Goal: Information Seeking & Learning: Learn about a topic

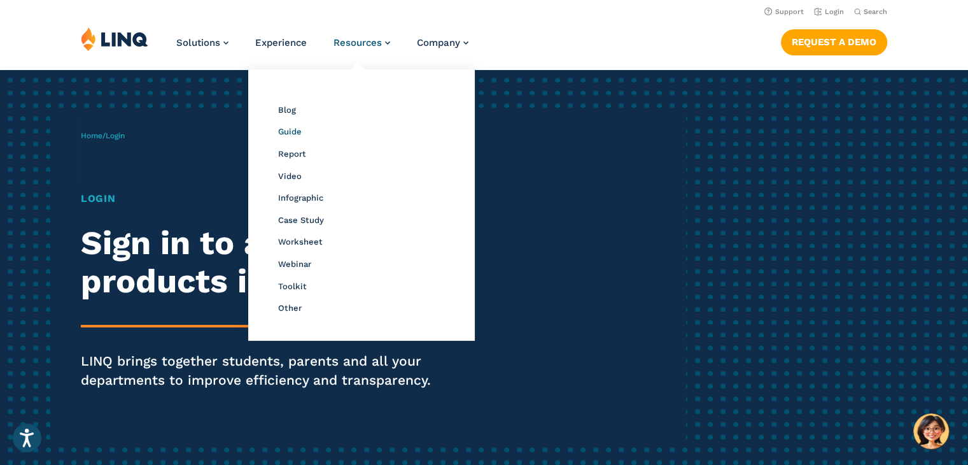
click at [299, 132] on span "Guide" at bounding box center [290, 132] width 24 height 10
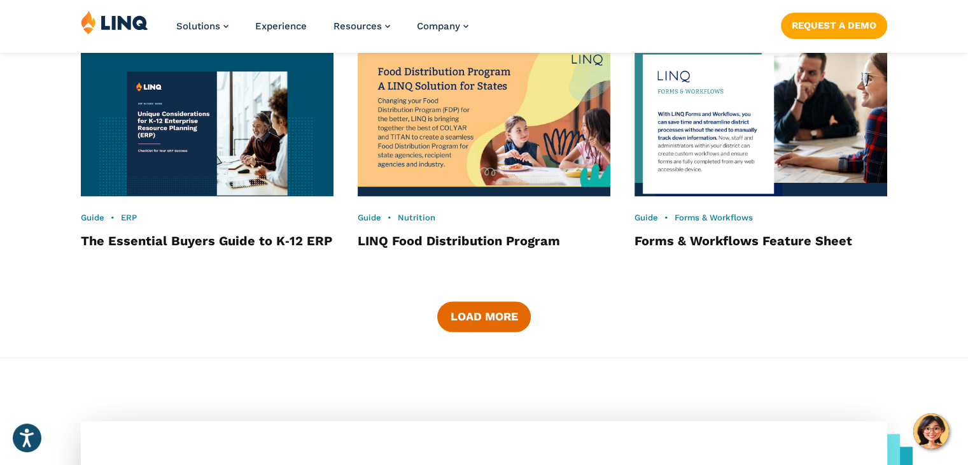
scroll to position [1864, 0]
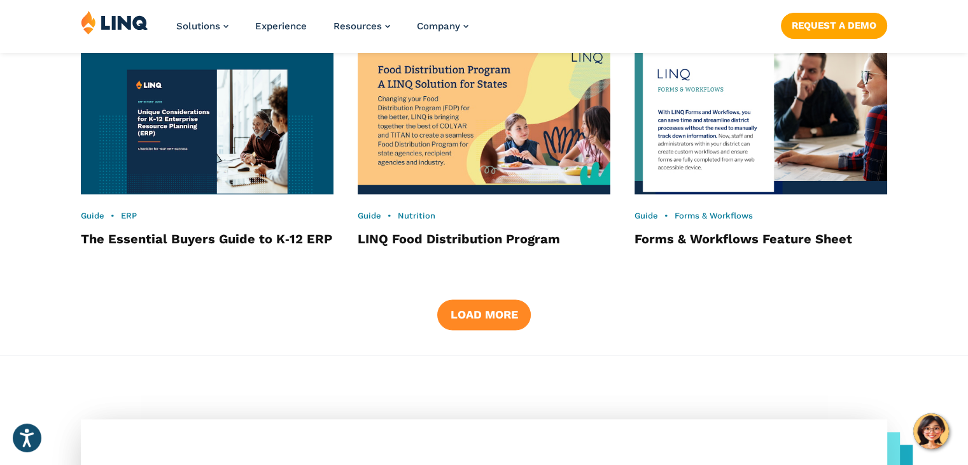
click at [481, 310] on button "Load More" at bounding box center [483, 314] width 93 height 31
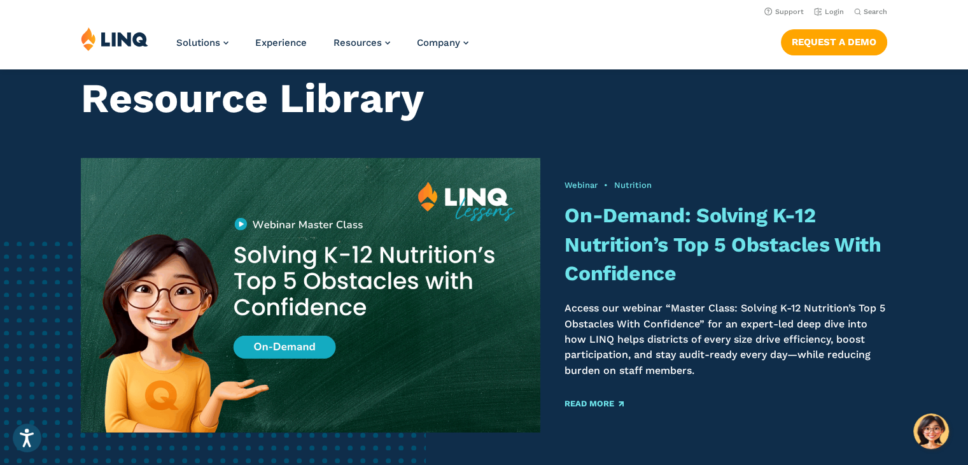
scroll to position [0, 0]
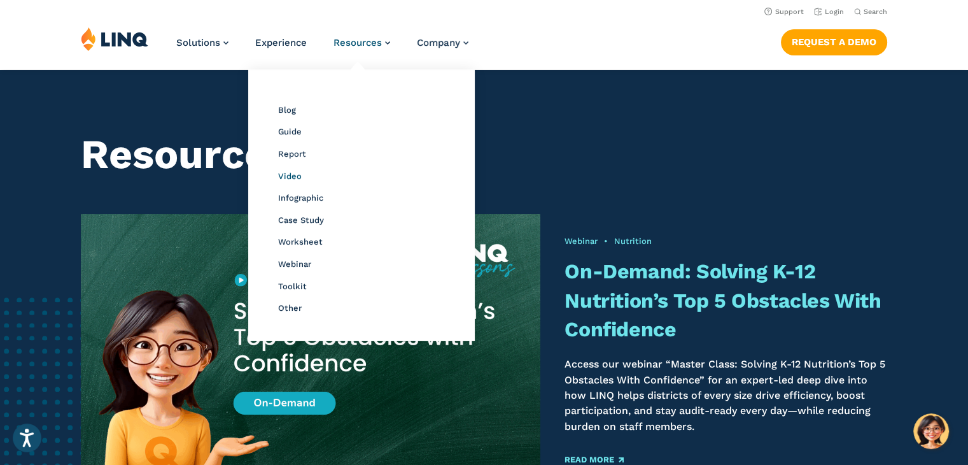
click at [287, 176] on span "Video" at bounding box center [290, 176] width 24 height 10
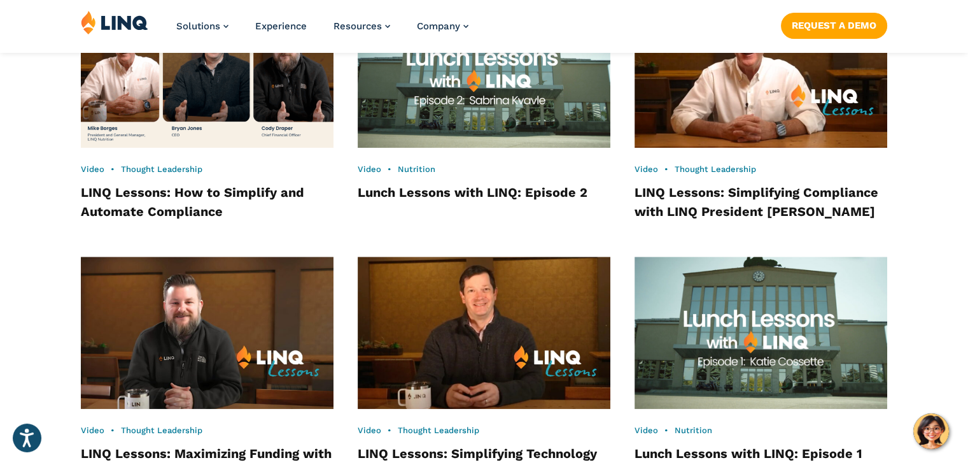
scroll to position [1126, 0]
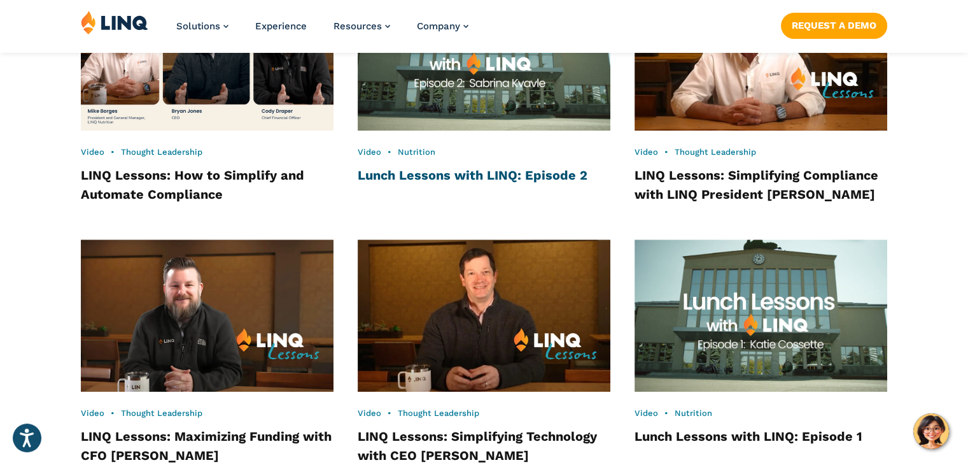
click at [410, 176] on link "Lunch Lessons with LINQ: Episode 2" at bounding box center [473, 174] width 230 height 15
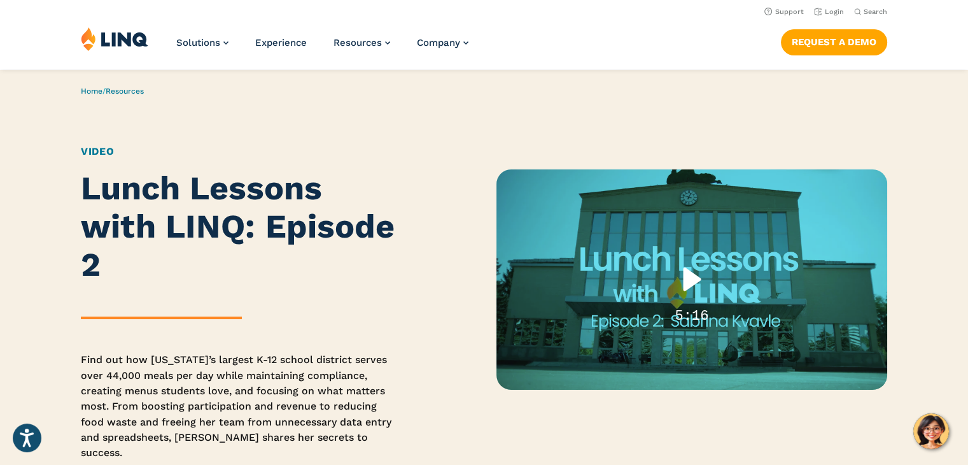
click at [696, 272] on div "Play" at bounding box center [692, 279] width 81 height 52
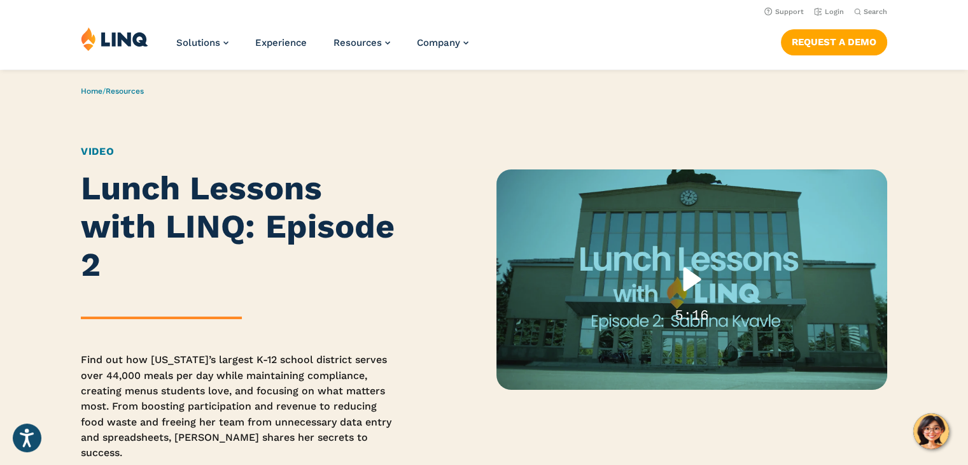
click at [690, 271] on div "Play" at bounding box center [692, 279] width 81 height 52
